Goal: Task Accomplishment & Management: Use online tool/utility

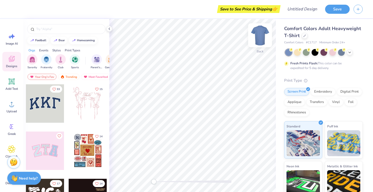
click at [260, 44] on img at bounding box center [260, 35] width 21 height 21
click at [321, 93] on div "Embroidery" at bounding box center [323, 91] width 25 height 8
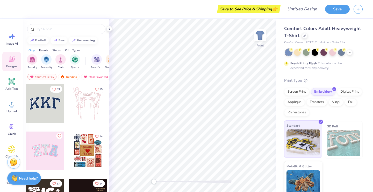
scroll to position [6, 0]
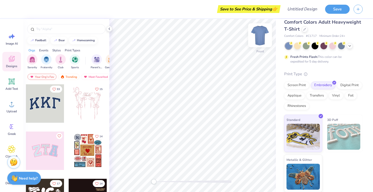
click at [260, 32] on img at bounding box center [260, 35] width 21 height 21
click at [15, 40] on div "Image AI" at bounding box center [11, 38] width 19 height 19
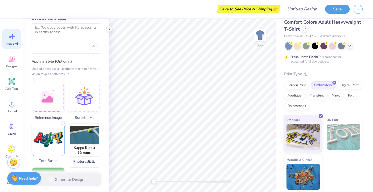
scroll to position [0, 0]
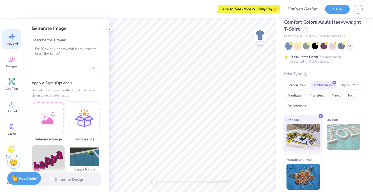
click at [60, 72] on div at bounding box center [66, 60] width 69 height 30
click at [61, 54] on textarea at bounding box center [66, 53] width 63 height 13
click at [108, 28] on icon at bounding box center [109, 29] width 4 height 4
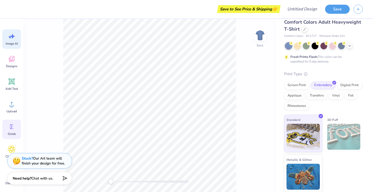
click at [12, 129] on icon at bounding box center [12, 126] width 8 height 8
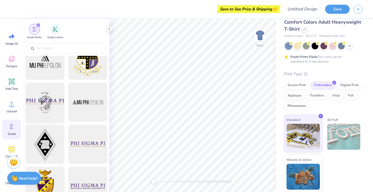
scroll to position [88, 0]
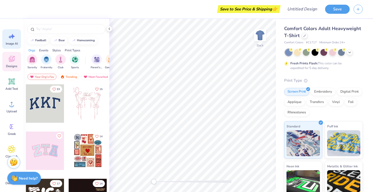
click at [8, 38] on icon at bounding box center [12, 36] width 8 height 8
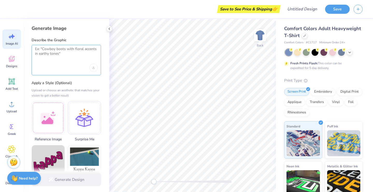
click at [47, 53] on textarea at bounding box center [66, 53] width 63 height 13
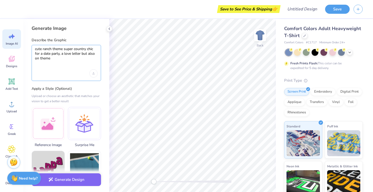
click at [53, 60] on textarea "cute ranch theme super country chic for a date party, a love letter but also on…" at bounding box center [66, 56] width 63 height 19
click at [85, 77] on div at bounding box center [66, 73] width 63 height 8
click at [94, 75] on div "Upload image" at bounding box center [93, 73] width 8 height 8
click at [58, 52] on textarea "cute ranch theme super country chic for a date party, a love letter but also on…" at bounding box center [66, 56] width 63 height 19
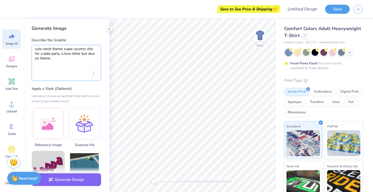
click at [56, 61] on textarea "cute ranch theme super country chic for a date party, a love letter but also on…" at bounding box center [66, 56] width 63 height 19
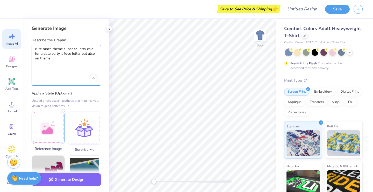
type textarea "cute ranch theme super country chic for a date party, a love letter but also on…"
click at [47, 130] on div at bounding box center [48, 127] width 33 height 33
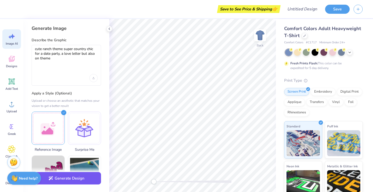
click at [66, 180] on button "Generate Design" at bounding box center [66, 178] width 69 height 13
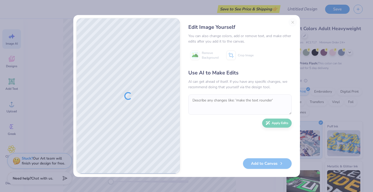
click at [293, 23] on div "Edit Image Yourself You can also change colors, add or remove text, and make ot…" at bounding box center [240, 95] width 114 height 155
click at [292, 23] on div "Edit Image Yourself You can also change colors, add or remove text, and make ot…" at bounding box center [240, 95] width 114 height 155
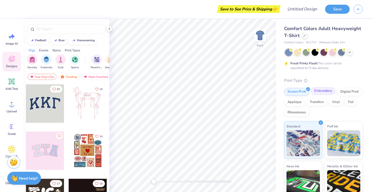
click at [324, 93] on div "Embroidery" at bounding box center [323, 91] width 25 height 8
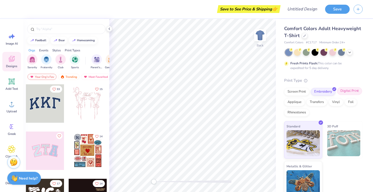
click at [343, 95] on div "Screen Print Embroidery Digital Print Applique Transfers Vinyl Foil Rhinestones" at bounding box center [323, 102] width 78 height 28
click at [343, 93] on div "Digital Print" at bounding box center [349, 91] width 25 height 8
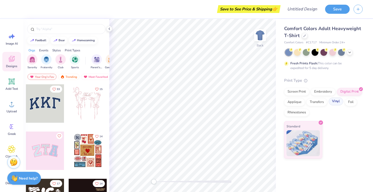
click at [333, 102] on div "Vinyl" at bounding box center [335, 101] width 14 height 8
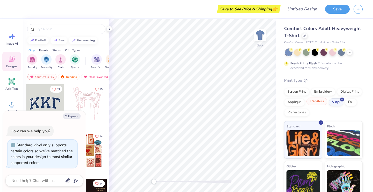
click at [317, 103] on div "Transfers" at bounding box center [316, 101] width 21 height 8
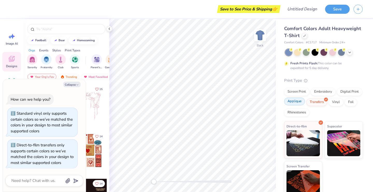
click at [298, 102] on div "Applique" at bounding box center [294, 101] width 21 height 8
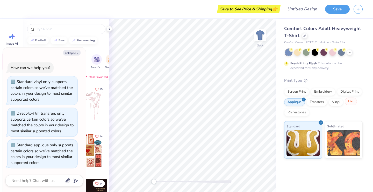
click at [351, 103] on div "Foil" at bounding box center [351, 101] width 12 height 8
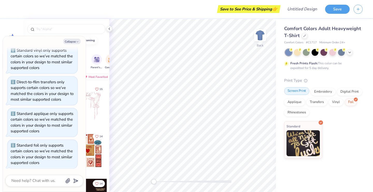
click at [291, 89] on div "Screen Print" at bounding box center [296, 91] width 25 height 8
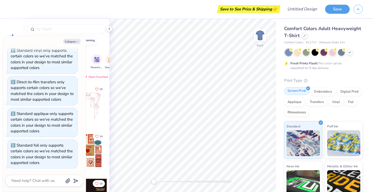
scroll to position [52, 0]
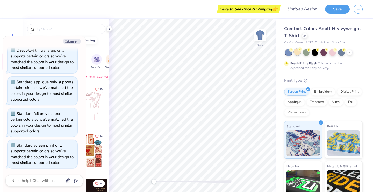
click at [299, 54] on div at bounding box center [297, 51] width 7 height 7
click at [325, 54] on div at bounding box center [323, 51] width 7 height 7
click at [349, 52] on icon at bounding box center [349, 52] width 4 height 4
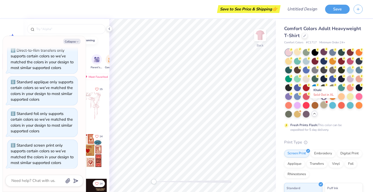
click at [324, 102] on div at bounding box center [323, 104] width 7 height 7
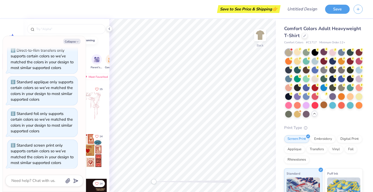
scroll to position [119, 0]
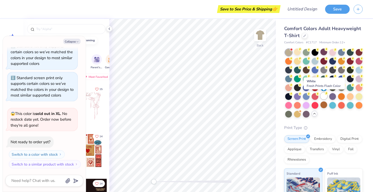
click at [324, 96] on div at bounding box center [323, 95] width 7 height 7
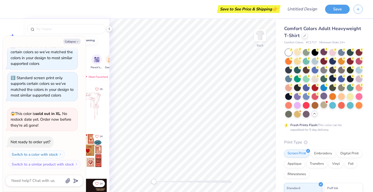
click at [332, 79] on div at bounding box center [332, 78] width 7 height 7
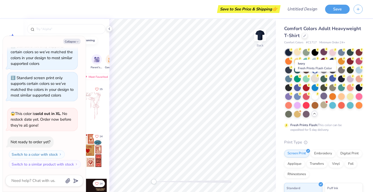
click at [314, 80] on div at bounding box center [314, 78] width 7 height 7
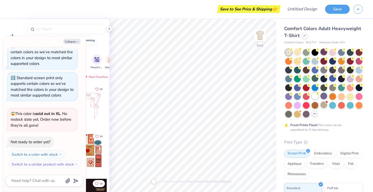
click at [313, 97] on div at bounding box center [314, 95] width 7 height 7
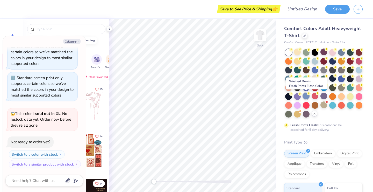
click at [306, 96] on div at bounding box center [306, 95] width 7 height 7
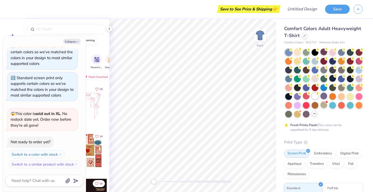
click at [315, 96] on div at bounding box center [314, 95] width 7 height 7
click at [289, 52] on div at bounding box center [288, 52] width 7 height 7
click at [340, 53] on div at bounding box center [341, 51] width 7 height 7
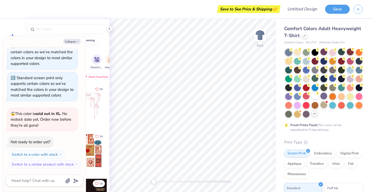
click at [350, 53] on div at bounding box center [350, 51] width 7 height 7
click at [359, 52] on div at bounding box center [358, 51] width 7 height 7
click at [359, 62] on div at bounding box center [358, 60] width 7 height 7
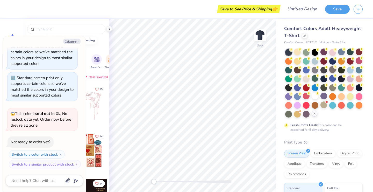
click at [332, 68] on div at bounding box center [332, 69] width 7 height 7
click at [339, 68] on div at bounding box center [341, 69] width 7 height 7
click at [323, 70] on div at bounding box center [323, 69] width 7 height 7
click at [316, 99] on div at bounding box center [314, 95] width 7 height 7
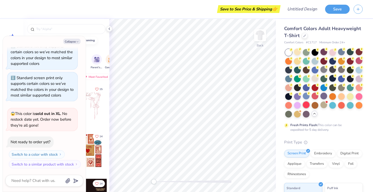
click at [304, 107] on div at bounding box center [306, 104] width 7 height 7
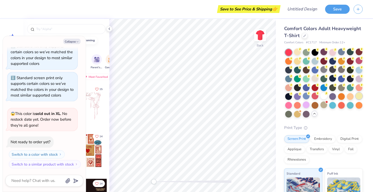
click at [358, 97] on div at bounding box center [358, 95] width 7 height 7
click at [352, 96] on div at bounding box center [350, 95] width 7 height 7
click at [361, 96] on div at bounding box center [358, 95] width 7 height 7
click at [361, 95] on div at bounding box center [358, 95] width 7 height 7
click at [295, 48] on div "Comfort Colors Adult Heavyweight T-Shirt Comfort Colors # C1717 Minimum Order: …" at bounding box center [323, 155] width 78 height 260
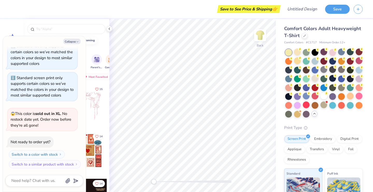
click at [294, 58] on div at bounding box center [297, 60] width 7 height 7
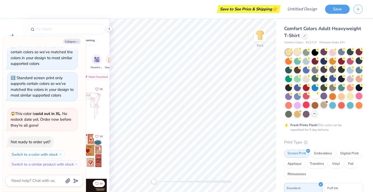
click at [298, 54] on div at bounding box center [297, 51] width 7 height 7
click at [108, 28] on icon at bounding box center [109, 29] width 4 height 4
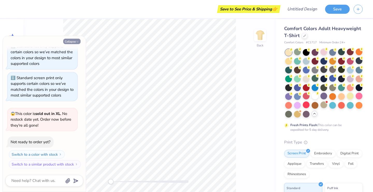
click at [74, 42] on button "Collapse" at bounding box center [71, 41] width 17 height 5
type textarea "x"
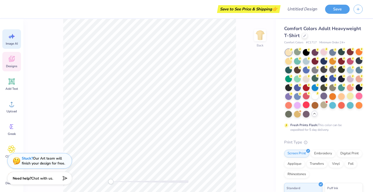
click at [16, 39] on div "Image AI" at bounding box center [11, 38] width 19 height 19
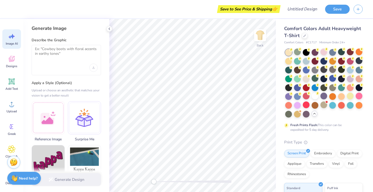
click at [74, 63] on div at bounding box center [66, 60] width 69 height 30
click at [68, 54] on textarea at bounding box center [66, 53] width 63 height 13
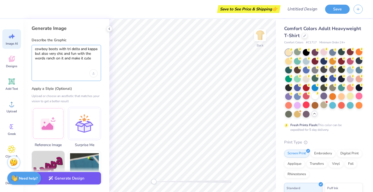
type textarea "cowboy boots with tri delta and kappa but also very chic and fun with the words…"
click at [74, 177] on button "Generate Design" at bounding box center [66, 178] width 69 height 13
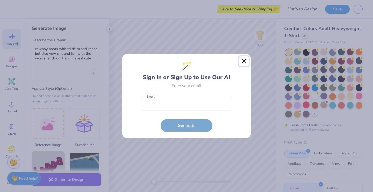
click at [247, 62] on button "Close" at bounding box center [244, 61] width 10 height 10
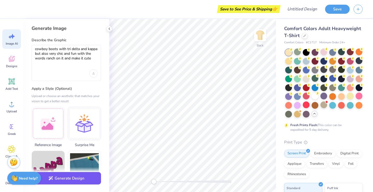
click at [66, 177] on button "Generate Design" at bounding box center [66, 178] width 69 height 13
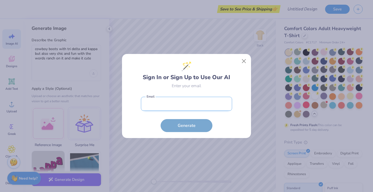
click at [187, 108] on input "email" at bounding box center [186, 104] width 91 height 14
click at [243, 62] on div "🪄 Sign In or Sign Up to Use Our AI Enter your email Email is a required field E…" at bounding box center [186, 96] width 129 height 84
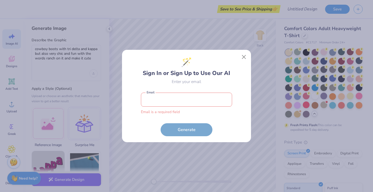
click at [206, 33] on div "🪄 Sign In or Sign Up to Use Our AI Enter your email Email is a required field E…" at bounding box center [186, 96] width 373 height 192
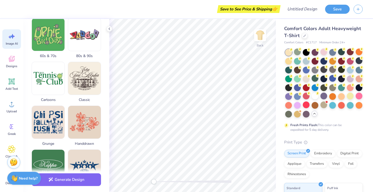
scroll to position [0, 0]
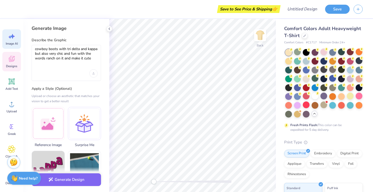
click at [14, 67] on span "Designs" at bounding box center [11, 66] width 11 height 4
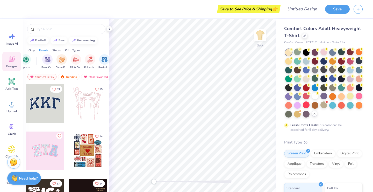
scroll to position [0, 64]
click at [62, 59] on img "filter for PR & General" at bounding box center [61, 59] width 6 height 6
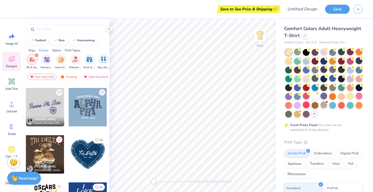
scroll to position [987, 0]
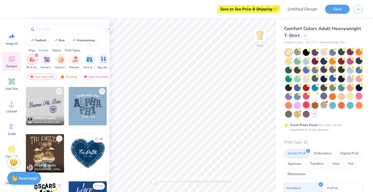
click at [86, 151] on div at bounding box center [88, 153] width 38 height 38
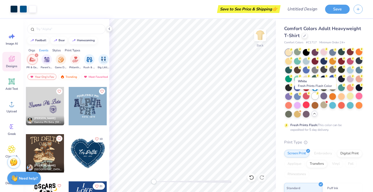
click at [313, 93] on div at bounding box center [314, 95] width 7 height 7
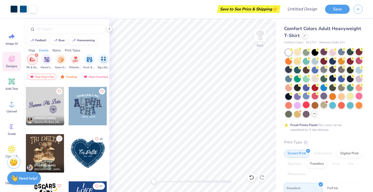
click at [290, 71] on div at bounding box center [288, 69] width 7 height 7
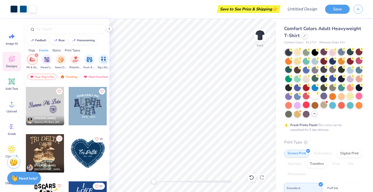
click at [340, 50] on div at bounding box center [341, 51] width 7 height 7
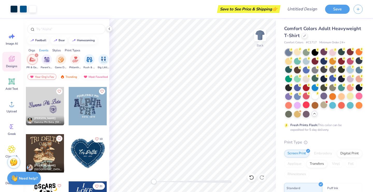
click at [351, 70] on div at bounding box center [350, 69] width 7 height 7
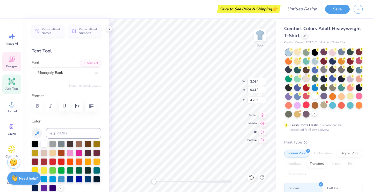
scroll to position [0, 2]
type textarea "Tri Delta & Kaappa"
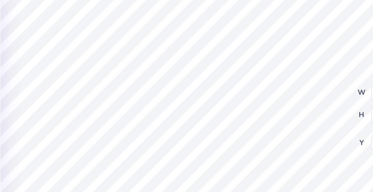
type input "4.79"
type input "0.79"
type input "4.15"
type input "2.91"
type input "0.48"
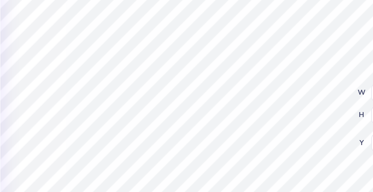
type input "4.21"
type input "3.37"
type input "2.91"
type input "3.00"
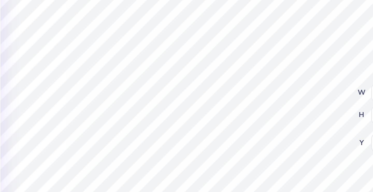
type input "3.94"
type input "3.42"
type input "3.37"
type input "2.91"
type input "3.07"
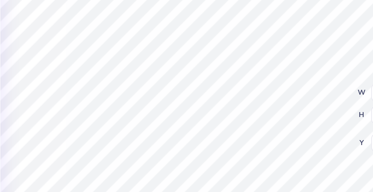
type input "2.55"
type input "3.41"
type input "2.91"
type input "0.48"
type input "4.21"
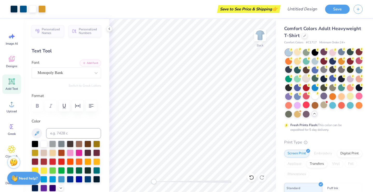
scroll to position [0, 0]
click at [254, 177] on icon at bounding box center [251, 176] width 5 height 5
click at [260, 175] on icon at bounding box center [261, 176] width 5 height 5
click at [259, 32] on img at bounding box center [260, 35] width 21 height 21
click at [263, 34] on img at bounding box center [260, 35] width 21 height 21
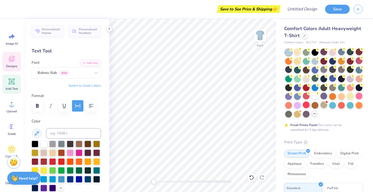
click at [10, 61] on icon at bounding box center [12, 59] width 6 height 6
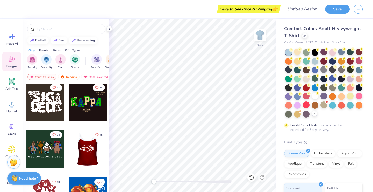
scroll to position [96, 0]
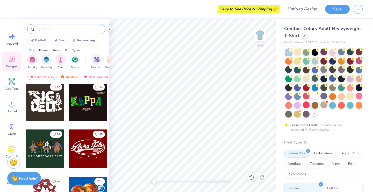
click at [63, 27] on input "text" at bounding box center [69, 28] width 66 height 5
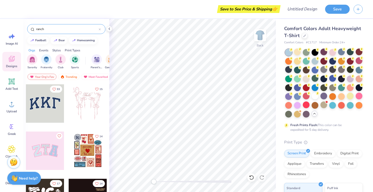
type input "ranch"
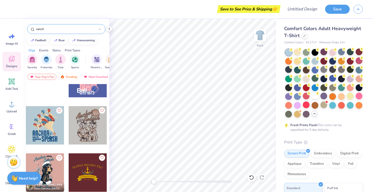
scroll to position [535, 0]
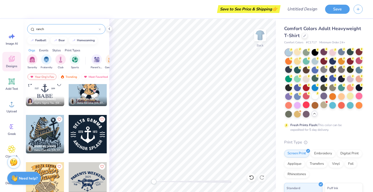
drag, startPoint x: 56, startPoint y: 29, endPoint x: 32, endPoint y: 28, distance: 24.1
click at [32, 28] on div "ranch" at bounding box center [66, 29] width 78 height 10
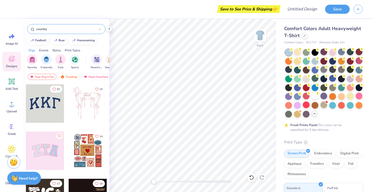
type input "country"
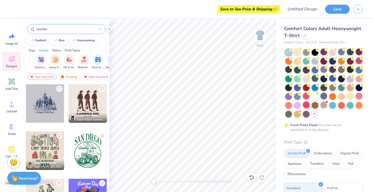
scroll to position [0, 64]
click at [63, 56] on img "filter for PR & General" at bounding box center [61, 59] width 6 height 6
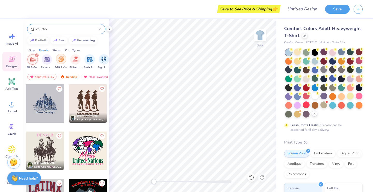
click at [62, 62] on div "filter for Game Day" at bounding box center [61, 59] width 10 height 10
click at [52, 55] on div "filter for PR & General" at bounding box center [51, 55] width 5 height 5
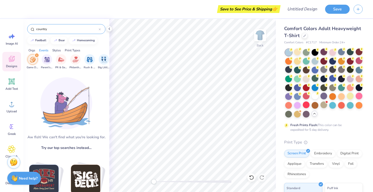
click at [36, 54] on div "filter for Game Day" at bounding box center [36, 55] width 5 height 5
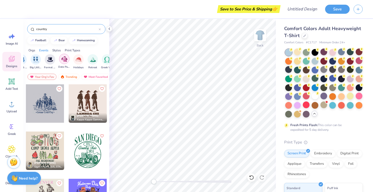
scroll to position [0, 130]
click at [72, 57] on div "Parent's Weekend Game Day PR & General Philanthropy Rush & Bid Big Little Revea…" at bounding box center [61, 61] width 201 height 15
click at [62, 58] on div "filter for Date Parties & Socials" at bounding box center [66, 59] width 10 height 10
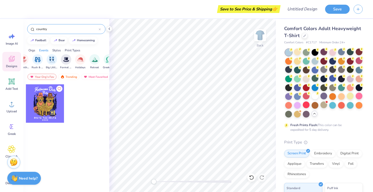
click at [69, 28] on input "country" at bounding box center [67, 28] width 63 height 5
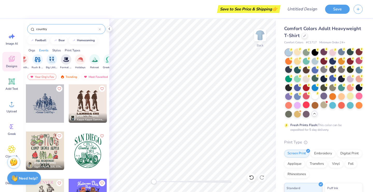
click at [99, 29] on icon at bounding box center [100, 29] width 2 height 2
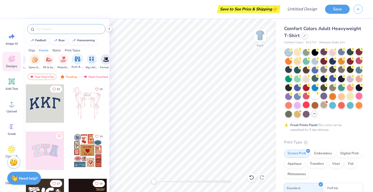
scroll to position [0, 87]
click at [55, 60] on div "filter for PR & General" at bounding box center [52, 59] width 10 height 10
click at [53, 60] on img "filter for Game Day" at bounding box center [53, 59] width 6 height 6
click at [43, 55] on div "filter for Date Parties & Socials" at bounding box center [42, 55] width 5 height 5
click at [29, 54] on icon "filter for PR & General" at bounding box center [28, 55] width 2 height 2
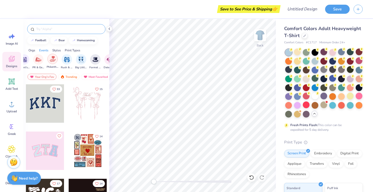
scroll to position [0, 0]
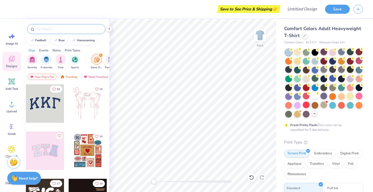
click at [99, 55] on div "filter for Game Day" at bounding box center [100, 55] width 5 height 5
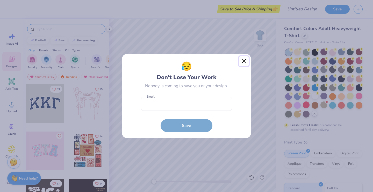
click at [241, 61] on button "Close" at bounding box center [244, 61] width 10 height 10
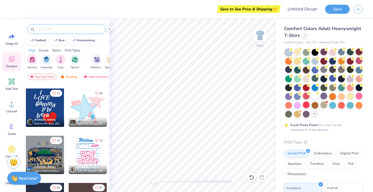
scroll to position [2555, 0]
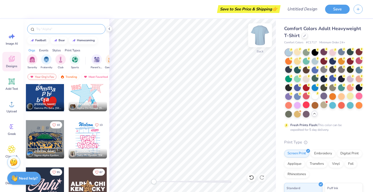
click at [262, 32] on img at bounding box center [260, 35] width 21 height 21
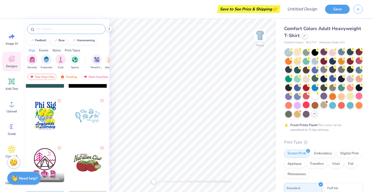
scroll to position [3303, 0]
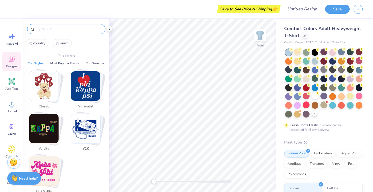
click at [60, 30] on input "text" at bounding box center [69, 28] width 66 height 5
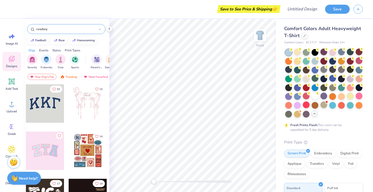
type input "cowboy"
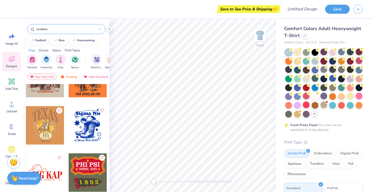
scroll to position [356, 0]
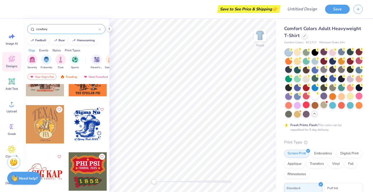
click at [86, 133] on div at bounding box center [88, 124] width 38 height 38
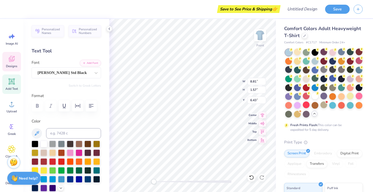
scroll to position [0, 0]
type textarea "Ranch"
click at [290, 87] on div at bounding box center [288, 87] width 7 height 7
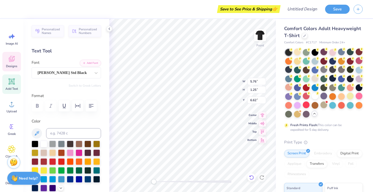
click at [250, 175] on icon at bounding box center [251, 177] width 4 height 5
type input "6.45"
click at [250, 174] on div at bounding box center [251, 177] width 8 height 8
type input "8.81"
type input "1.57"
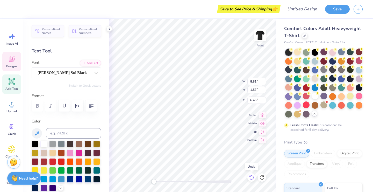
type input "6.29"
click at [252, 178] on icon at bounding box center [251, 176] width 5 height 5
click at [251, 175] on icon at bounding box center [251, 176] width 5 height 5
type textarea "Ranch"
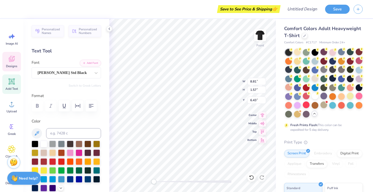
scroll to position [0, 0]
click at [33, 12] on div at bounding box center [32, 8] width 7 height 7
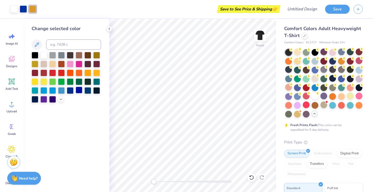
click at [78, 93] on div at bounding box center [79, 89] width 7 height 7
click at [317, 92] on icon at bounding box center [318, 93] width 2 height 3
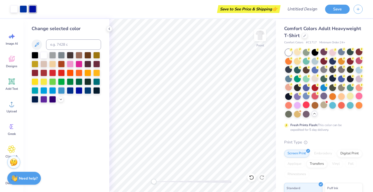
click at [314, 97] on div at bounding box center [314, 95] width 7 height 7
click at [314, 95] on div at bounding box center [314, 95] width 7 height 7
click at [341, 77] on div at bounding box center [341, 78] width 7 height 7
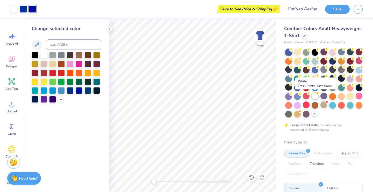
click at [314, 95] on div at bounding box center [314, 95] width 7 height 7
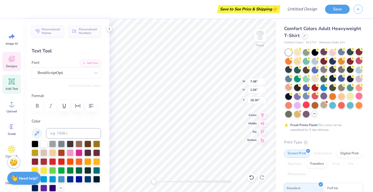
scroll to position [0, 0]
type textarea "Kappa & Tri Delta2025"
type textarea "Kappa & Tri Delta 2025"
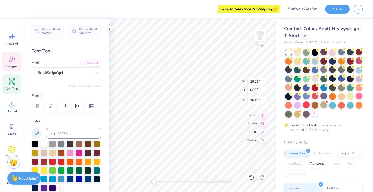
type input "10.03"
type input "0.99"
type input "20.45"
type input "9.24"
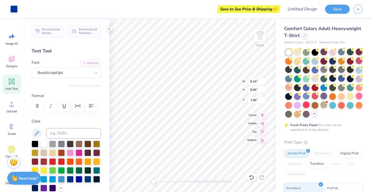
type input "8.95"
type input "7.86"
click at [42, 7] on div at bounding box center [41, 8] width 7 height 7
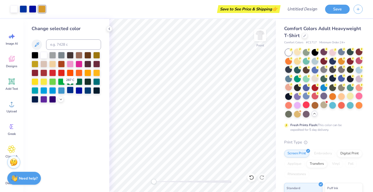
click at [71, 91] on div at bounding box center [70, 89] width 7 height 7
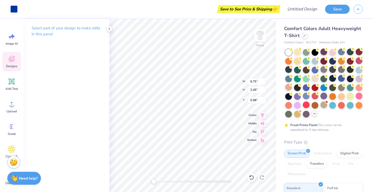
click at [24, 109] on div "Select part of your design to make edits in this panel" at bounding box center [66, 105] width 86 height 173
click at [6, 61] on div "Designs" at bounding box center [11, 61] width 19 height 19
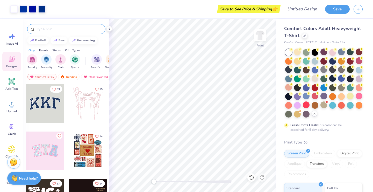
click at [55, 29] on input "text" at bounding box center [69, 28] width 66 height 5
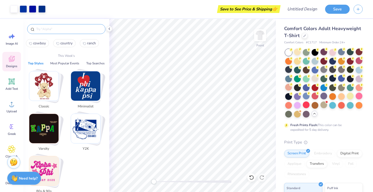
click at [40, 45] on span "cowboy" at bounding box center [39, 43] width 13 height 5
type input "cowboy"
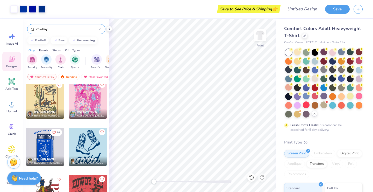
scroll to position [817, 0]
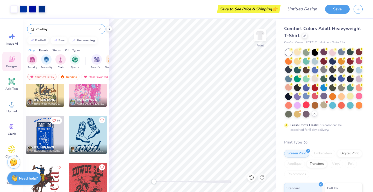
click at [51, 142] on div at bounding box center [45, 134] width 38 height 38
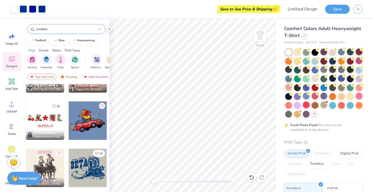
scroll to position [6, 0]
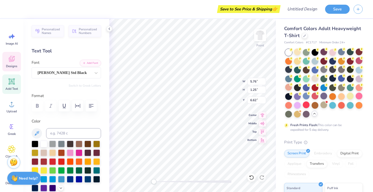
type input "9.75"
type input "2.49"
type input "5.98"
click at [17, 61] on div "Designs" at bounding box center [11, 61] width 19 height 19
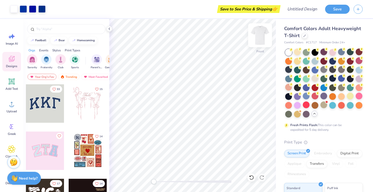
click at [265, 37] on img at bounding box center [260, 35] width 21 height 21
click at [264, 30] on img at bounding box center [260, 35] width 21 height 21
click at [57, 31] on input "text" at bounding box center [69, 28] width 66 height 5
click at [49, 28] on input "text" at bounding box center [69, 28] width 66 height 5
type input "match"
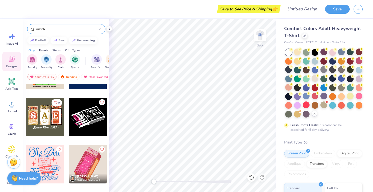
scroll to position [197, 0]
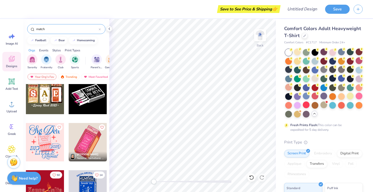
click at [93, 149] on div at bounding box center [88, 142] width 38 height 38
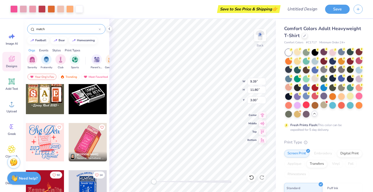
scroll to position [232, 0]
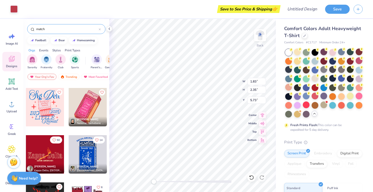
click at [225, 76] on div "Back W 1.83 1.83 " H 2.35 2.35 " Y 5.73 5.73 " Center Middle Top Bottom" at bounding box center [192, 105] width 166 height 173
type input "3.47"
type input "4.36"
type input "4.74"
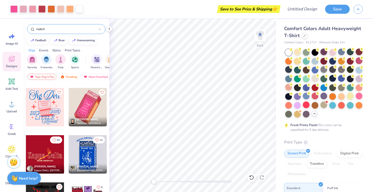
click at [85, 153] on div at bounding box center [88, 154] width 38 height 38
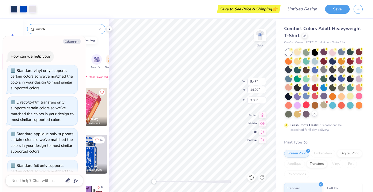
scroll to position [171, 0]
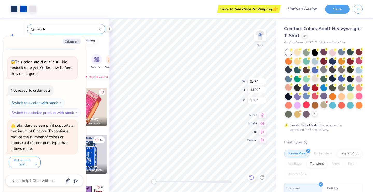
click at [262, 47] on div "Back" at bounding box center [260, 45] width 7 height 5
click at [252, 180] on div at bounding box center [251, 177] width 8 height 8
click at [250, 175] on icon at bounding box center [251, 177] width 4 height 5
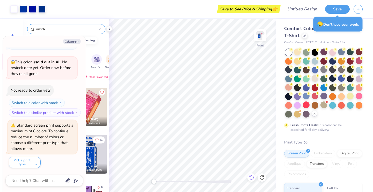
click at [251, 178] on icon at bounding box center [251, 176] width 5 height 5
click at [263, 39] on img at bounding box center [260, 35] width 21 height 21
click at [96, 52] on div "Orgs Events Styles Print Types" at bounding box center [66, 48] width 86 height 7
click at [74, 42] on button "Collapse" at bounding box center [71, 41] width 17 height 5
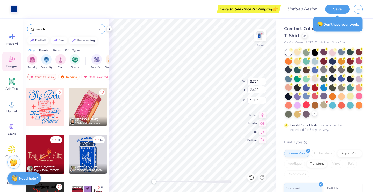
type textarea "x"
type input "10.03"
type input "0.99"
type input "16.33"
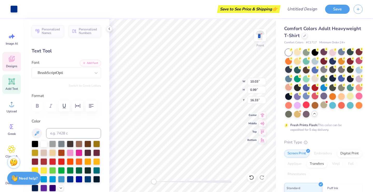
scroll to position [0, 1]
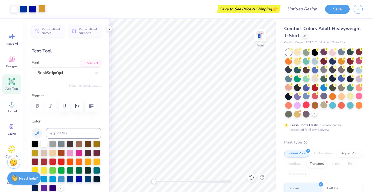
click at [41, 10] on div at bounding box center [41, 8] width 7 height 7
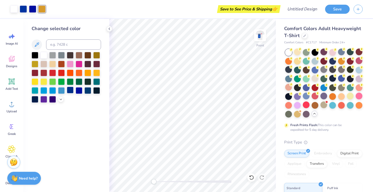
click at [71, 91] on div at bounding box center [70, 89] width 7 height 7
click at [260, 36] on img at bounding box center [260, 35] width 21 height 21
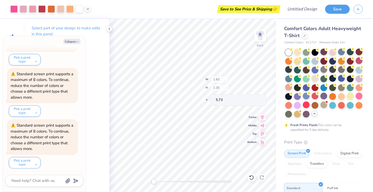
scroll to position [684, 0]
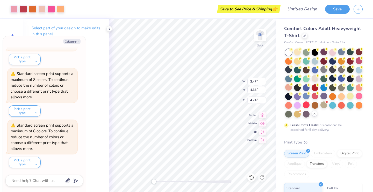
type textarea "x"
type input "4.73"
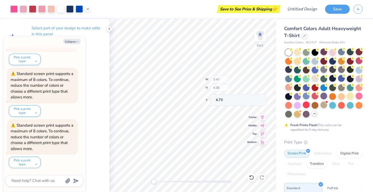
scroll to position [736, 0]
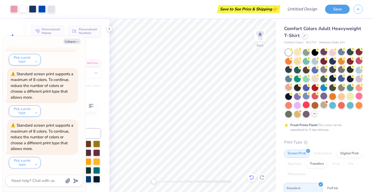
click at [251, 178] on icon at bounding box center [251, 176] width 5 height 5
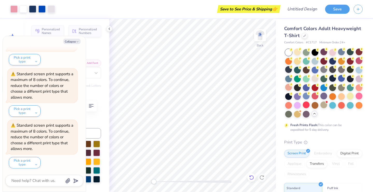
click at [251, 178] on icon at bounding box center [251, 176] width 5 height 5
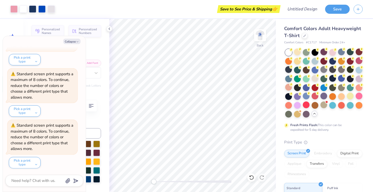
click at [73, 41] on button "Collapse" at bounding box center [71, 41] width 17 height 5
click at [72, 40] on button "Collapse" at bounding box center [71, 41] width 17 height 5
click at [74, 40] on button "Collapse" at bounding box center [71, 41] width 17 height 5
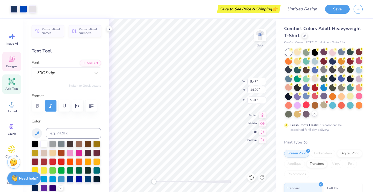
type textarea "x"
type input "3.47"
type input "4.36"
type input "4.74"
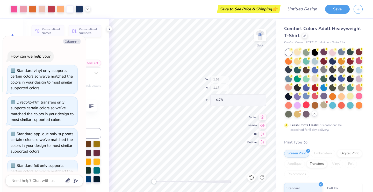
scroll to position [890, 0]
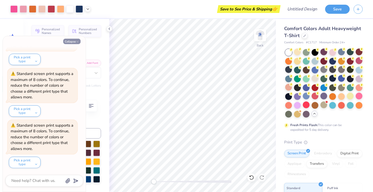
click at [74, 42] on button "Collapse" at bounding box center [71, 41] width 17 height 5
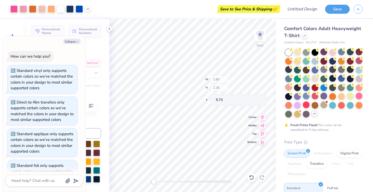
scroll to position [941, 0]
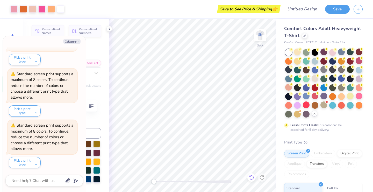
click at [252, 174] on div at bounding box center [251, 177] width 8 height 8
click at [74, 41] on button "Collapse" at bounding box center [71, 41] width 17 height 5
type textarea "x"
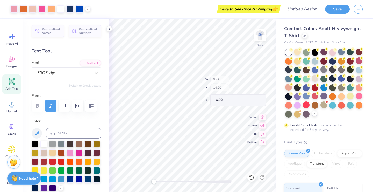
type input "6.02"
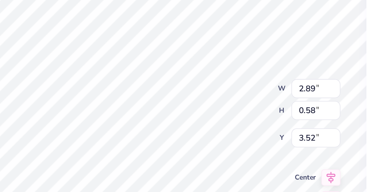
type input "0.58"
type textarea "delta delta dlta"
type input "2.73"
type input "0.55"
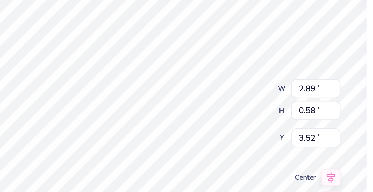
type input "3.51"
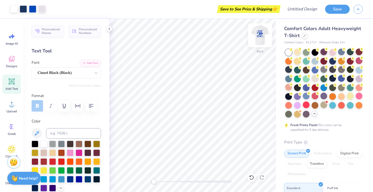
click at [262, 34] on img at bounding box center [260, 35] width 21 height 21
click at [260, 40] on img at bounding box center [260, 35] width 21 height 21
click at [256, 33] on img at bounding box center [260, 35] width 21 height 21
click at [260, 41] on img at bounding box center [260, 35] width 21 height 21
click at [11, 64] on span "Designs" at bounding box center [11, 66] width 11 height 4
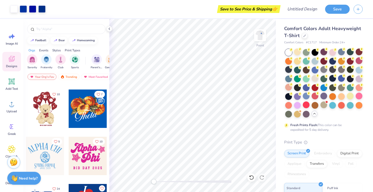
scroll to position [276, 0]
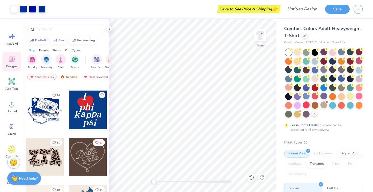
click at [68, 155] on div at bounding box center [49, 156] width 38 height 38
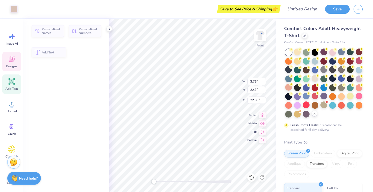
type input "3.76"
type input "2.47"
type input "22.38"
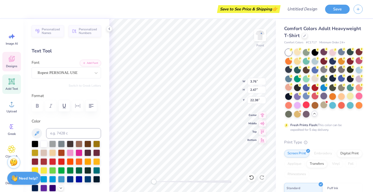
type input "4.77"
type input "2.65"
type input "20.96"
click at [228, 80] on div "Front W 9.75 9.75 " H 10.19 10.19 " Y 5.98 5.98 " Center Middle Top Bottom" at bounding box center [192, 105] width 166 height 173
type input "9.75"
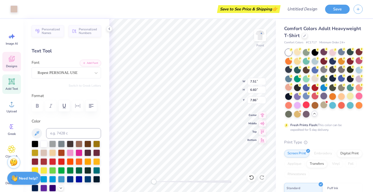
type input "2.49"
type input "5.98"
type input "8.96"
type input "12.40"
click at [251, 175] on icon at bounding box center [251, 176] width 5 height 5
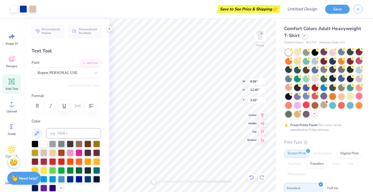
type input "3.49"
click at [230, 78] on div "Front W 8.96 8.96 " H 12.40 12.40 " Y 3.49 3.49 " Center Middle Top Bottom" at bounding box center [192, 105] width 166 height 173
type input "8.96"
type input "8.30"
type input "7.59"
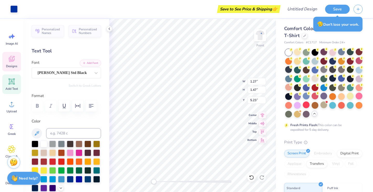
type input "9.32"
type input "10.71"
click at [249, 176] on icon at bounding box center [251, 176] width 5 height 5
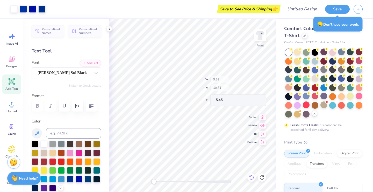
type input "5.23"
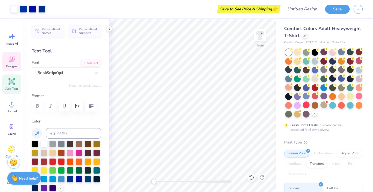
click at [12, 65] on span "Designs" at bounding box center [11, 66] width 11 height 4
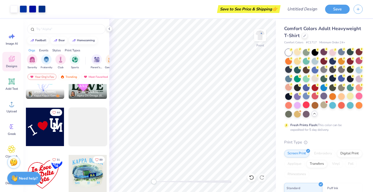
scroll to position [2765, 0]
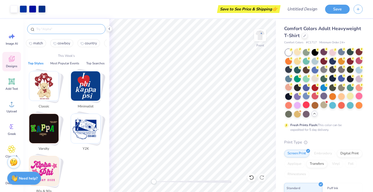
click at [64, 29] on input "text" at bounding box center [69, 28] width 66 height 5
click at [65, 45] on span "cowboy" at bounding box center [63, 43] width 13 height 5
type input "cowboy"
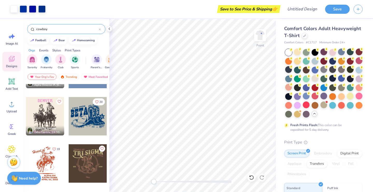
scroll to position [191, 0]
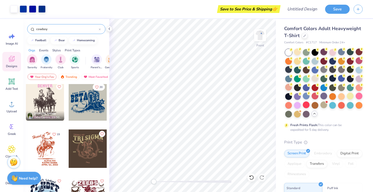
click at [92, 114] on div at bounding box center [88, 101] width 38 height 38
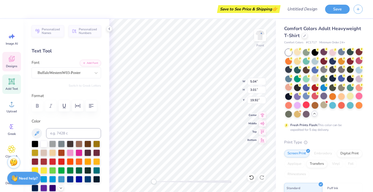
scroll to position [0, 0]
type textarea "B"
type textarea "Ranch"
type input "10.09"
type input "7.23"
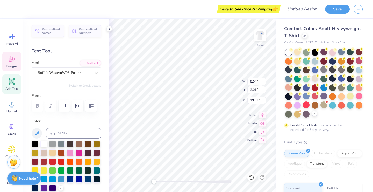
type input "19.01"
type input "5.76"
type input "1.25"
type input "5.97"
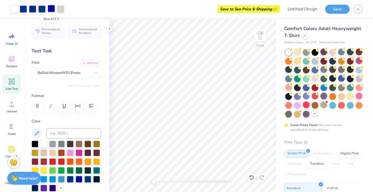
click at [51, 9] on div at bounding box center [51, 8] width 7 height 7
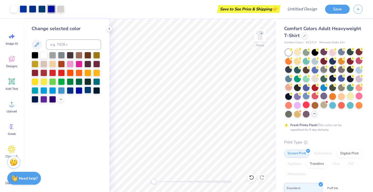
click at [90, 91] on div at bounding box center [87, 89] width 7 height 7
click at [31, 10] on div at bounding box center [32, 8] width 7 height 7
click at [88, 94] on div at bounding box center [66, 77] width 69 height 51
click at [89, 91] on div at bounding box center [87, 89] width 7 height 7
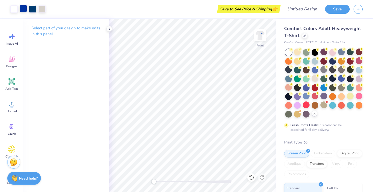
click at [24, 11] on div at bounding box center [23, 8] width 7 height 7
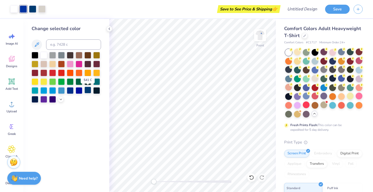
click at [87, 92] on div at bounding box center [87, 89] width 7 height 7
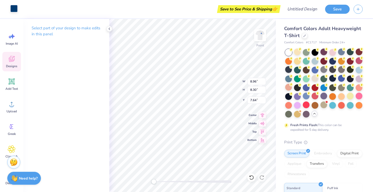
click at [13, 11] on div at bounding box center [13, 8] width 7 height 7
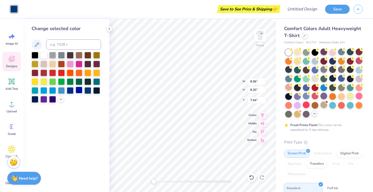
click at [77, 91] on div at bounding box center [79, 89] width 7 height 7
click at [72, 91] on div at bounding box center [70, 89] width 7 height 7
click at [71, 91] on div at bounding box center [70, 89] width 7 height 7
click at [87, 91] on div at bounding box center [87, 89] width 7 height 7
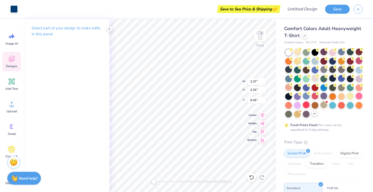
type input "2.37"
type input "2.34"
type input "9.45"
type input "8.96"
type input "8.30"
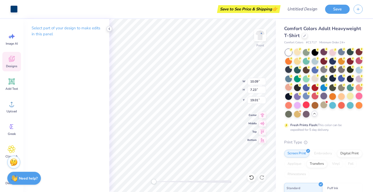
type input "7.64"
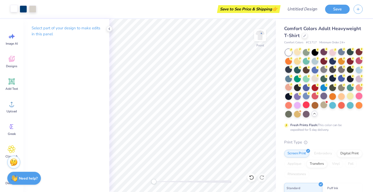
click at [14, 5] on div at bounding box center [13, 8] width 7 height 7
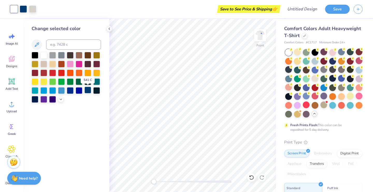
click at [89, 92] on div at bounding box center [87, 89] width 7 height 7
click at [22, 9] on div at bounding box center [23, 8] width 7 height 7
click at [87, 91] on div at bounding box center [87, 89] width 7 height 7
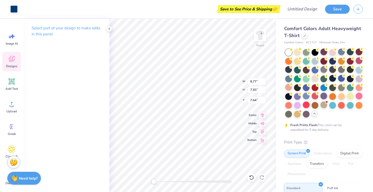
type input "10.09"
type input "7.23"
type input "18.78"
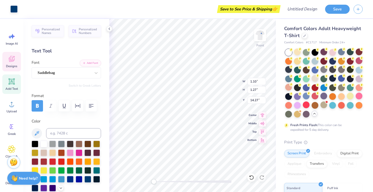
type input "1.01"
type input "1.03"
type input "11.59"
type input "14.27"
type input "8.77"
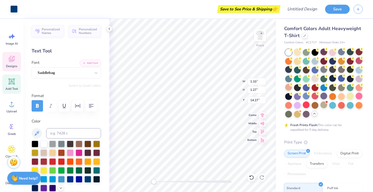
type input "7.93"
type input "6.98"
click at [17, 64] on span "Designs" at bounding box center [11, 66] width 11 height 4
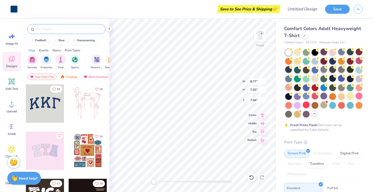
click at [58, 27] on input "text" at bounding box center [69, 28] width 66 height 5
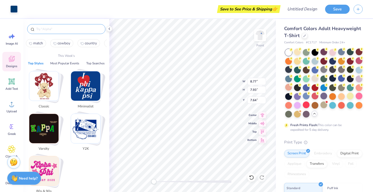
click at [66, 43] on span "cowboy" at bounding box center [63, 43] width 13 height 5
type input "cowboy"
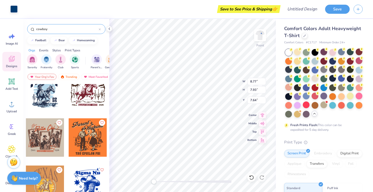
scroll to position [343, 0]
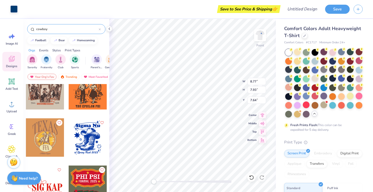
click at [91, 148] on div at bounding box center [88, 137] width 38 height 38
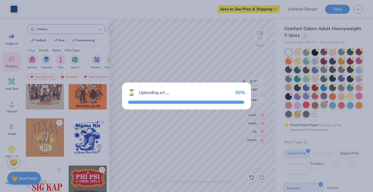
type input "10.00"
type input "12.34"
type input "3.00"
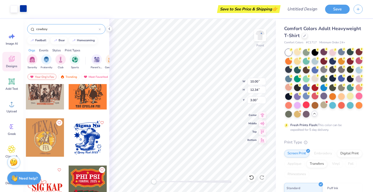
click at [21, 10] on div at bounding box center [23, 8] width 7 height 7
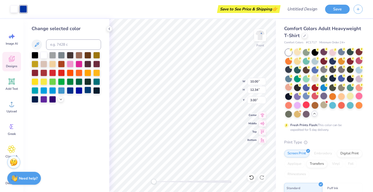
click at [86, 91] on div at bounding box center [87, 89] width 7 height 7
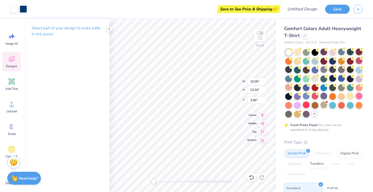
click at [185, 181] on div "Front W 10.00 10.00 " H 12.34 12.34 " Y 3.00 3.00 " Center Middle Top Bottom" at bounding box center [192, 105] width 166 height 173
type input "8.77"
type input "7.93"
type input "5.69"
type input "8.77"
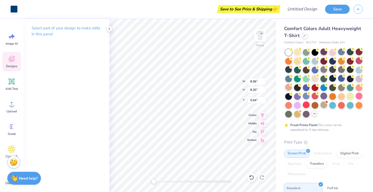
type input "7.93"
type input "5.82"
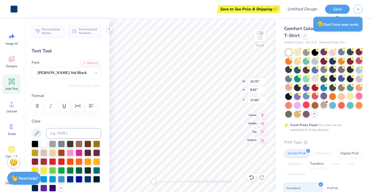
type input "17.68"
click at [252, 177] on icon at bounding box center [251, 176] width 5 height 5
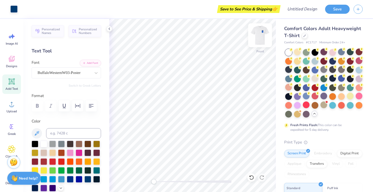
click at [263, 35] on img at bounding box center [260, 35] width 21 height 21
click at [32, 9] on div at bounding box center [32, 8] width 7 height 7
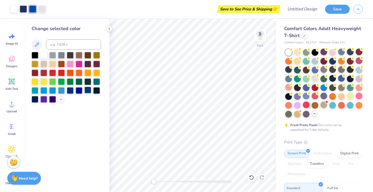
click at [89, 90] on div at bounding box center [87, 89] width 7 height 7
click at [88, 89] on div at bounding box center [87, 89] width 7 height 7
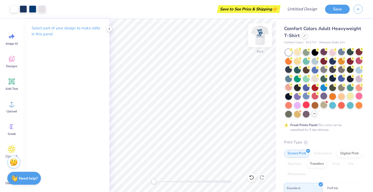
click at [262, 32] on img at bounding box center [260, 35] width 21 height 21
click at [260, 38] on img at bounding box center [260, 35] width 21 height 21
click at [259, 35] on img at bounding box center [260, 35] width 21 height 21
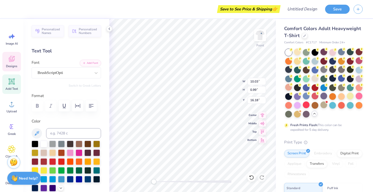
type input "1.10"
type input "1.27"
type input "14.56"
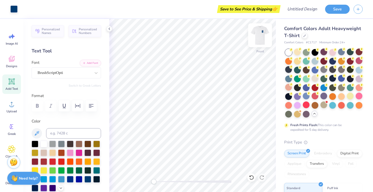
click at [260, 37] on img at bounding box center [260, 35] width 21 height 21
click at [263, 39] on img at bounding box center [260, 35] width 21 height 21
click at [336, 11] on button "Save" at bounding box center [337, 8] width 25 height 9
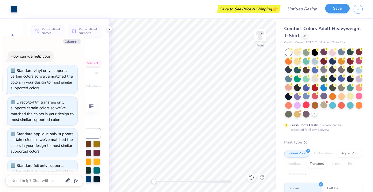
scroll to position [1007, 0]
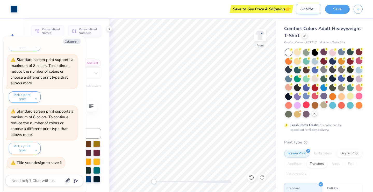
type textarea "x"
click at [307, 10] on input "Design Title" at bounding box center [308, 9] width 25 height 10
type input "R"
type textarea "x"
type input "Ra"
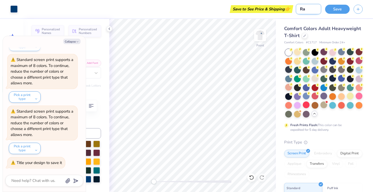
type textarea "x"
type input "Raj"
type textarea "x"
type input "Ra"
type textarea "x"
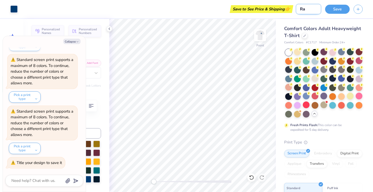
type input "Ran"
type textarea "x"
type input "Ranc"
type textarea "x"
type input "Ranch"
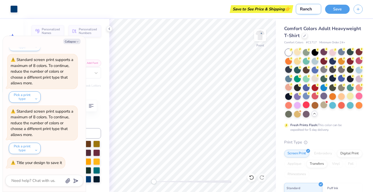
type textarea "x"
type input "Ranch"
click at [282, 24] on div "Comfort Colors Adult Heavyweight T-Shirt Comfort Colors # C1717 Minimum Order: …" at bounding box center [324, 159] width 97 height 281
click at [336, 10] on button "Save" at bounding box center [337, 8] width 25 height 9
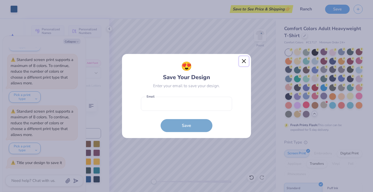
click at [246, 62] on button "Close" at bounding box center [244, 61] width 10 height 10
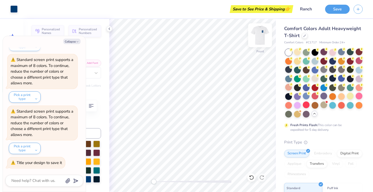
click at [264, 36] on img at bounding box center [260, 35] width 21 height 21
click at [260, 39] on img at bounding box center [260, 35] width 21 height 21
type textarea "x"
